Goal: Information Seeking & Learning: Learn about a topic

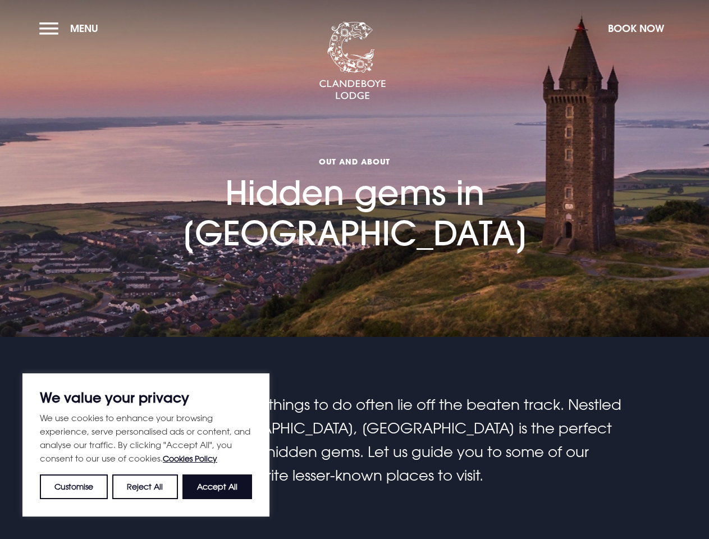
click at [354, 269] on section "Out and About Hidden gems in [GEOGRAPHIC_DATA]" at bounding box center [354, 168] width 709 height 337
click at [74, 486] on button "Customise" at bounding box center [74, 486] width 68 height 25
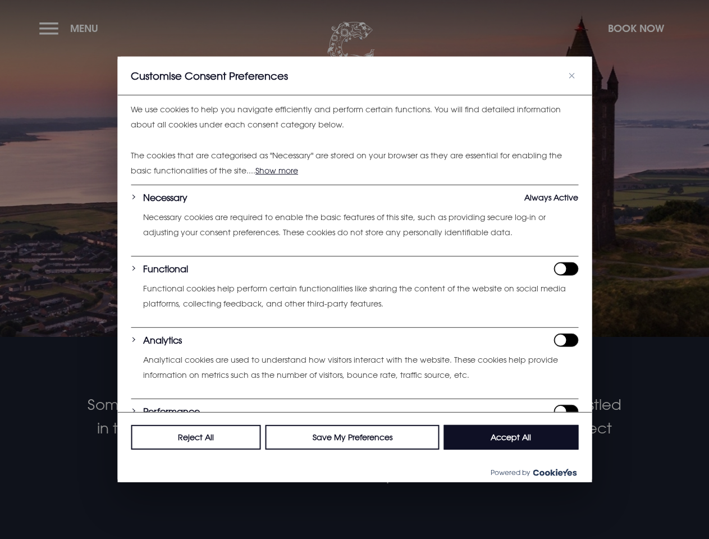
click at [145, 486] on div at bounding box center [354, 269] width 709 height 539
click at [217, 486] on div at bounding box center [354, 269] width 709 height 539
click at [71, 28] on div at bounding box center [354, 269] width 709 height 539
click at [635, 28] on div at bounding box center [354, 269] width 709 height 539
